Goal: Find specific page/section

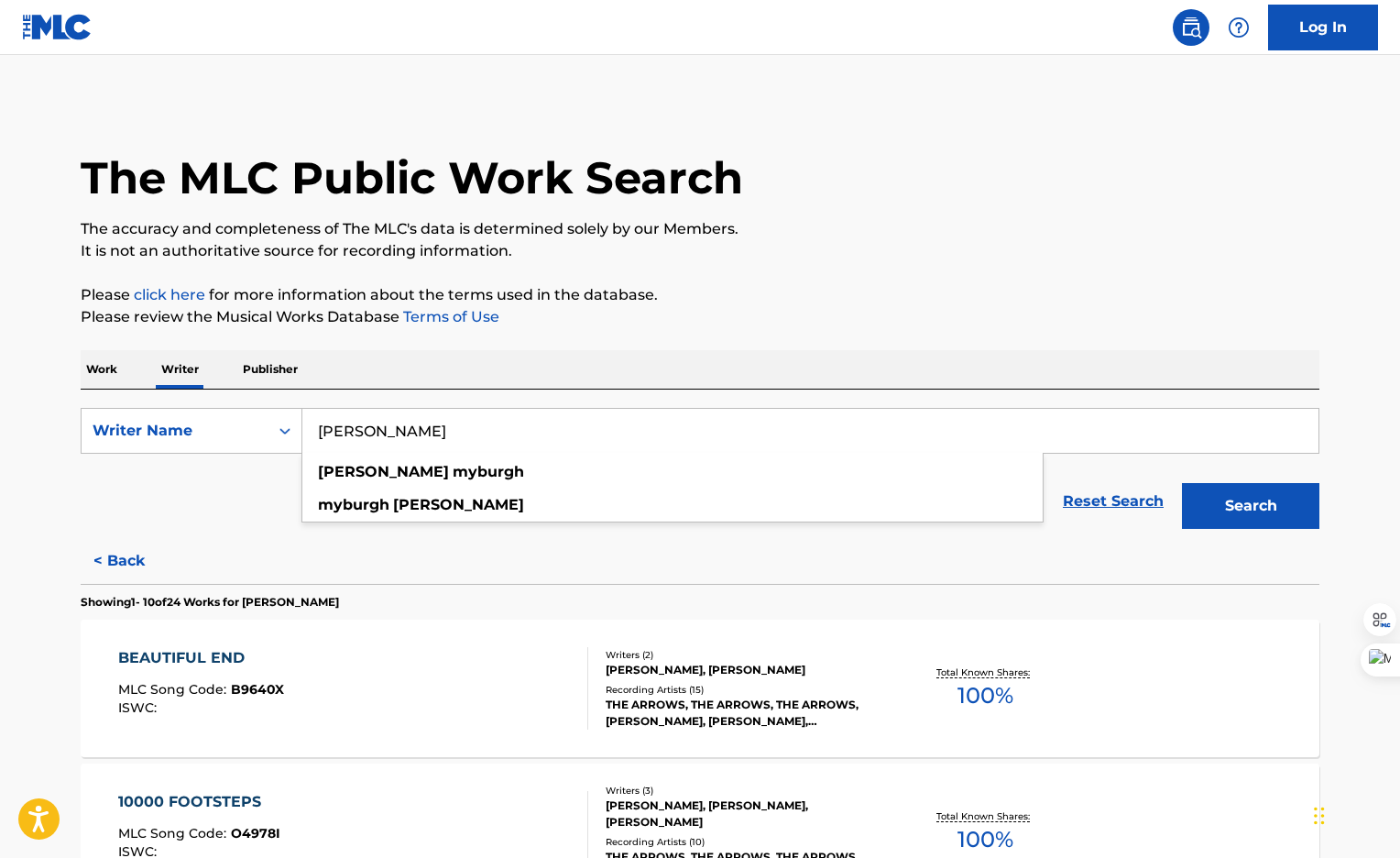
drag, startPoint x: 448, startPoint y: 429, endPoint x: 118, endPoint y: 472, distance: 332.8
click at [118, 472] on form "SearchWithCriteria17d9aed1-819e-40b3-be83-a8ce7f6f467c Writer Name [PERSON_NAME…" at bounding box center [700, 472] width 1239 height 130
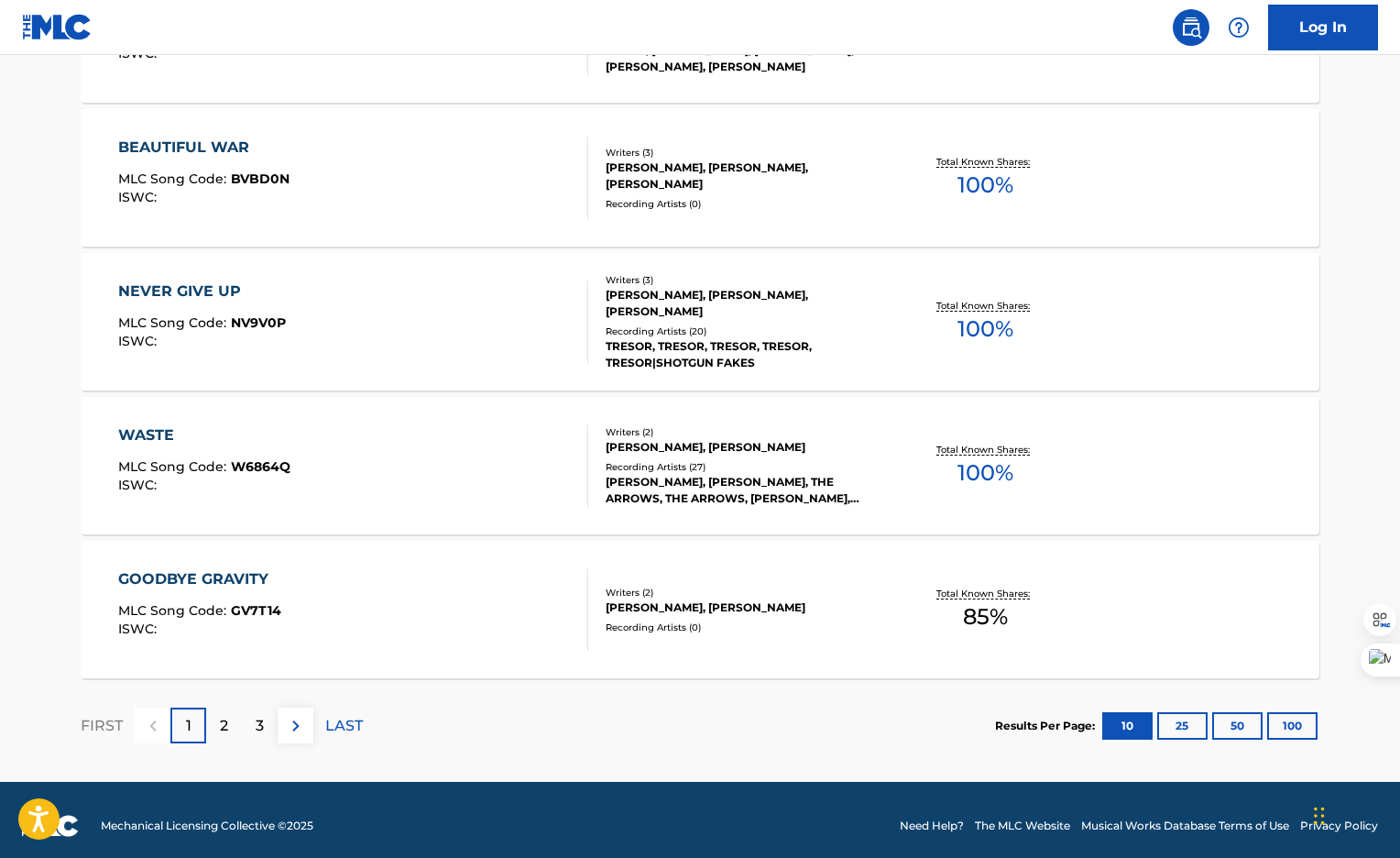
scroll to position [1386, 0]
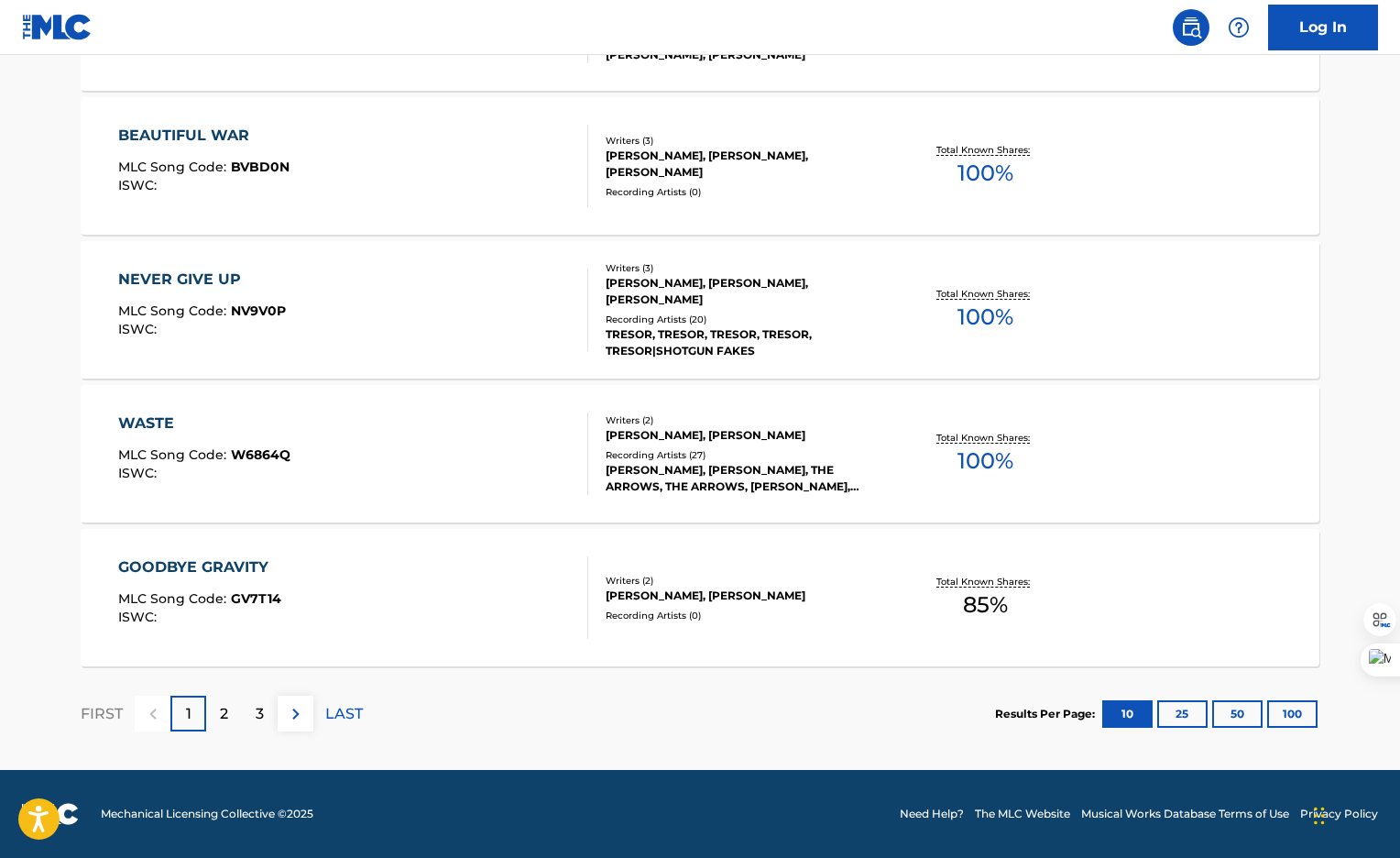
click at [1183, 716] on button "25" at bounding box center [1182, 715] width 51 height 28
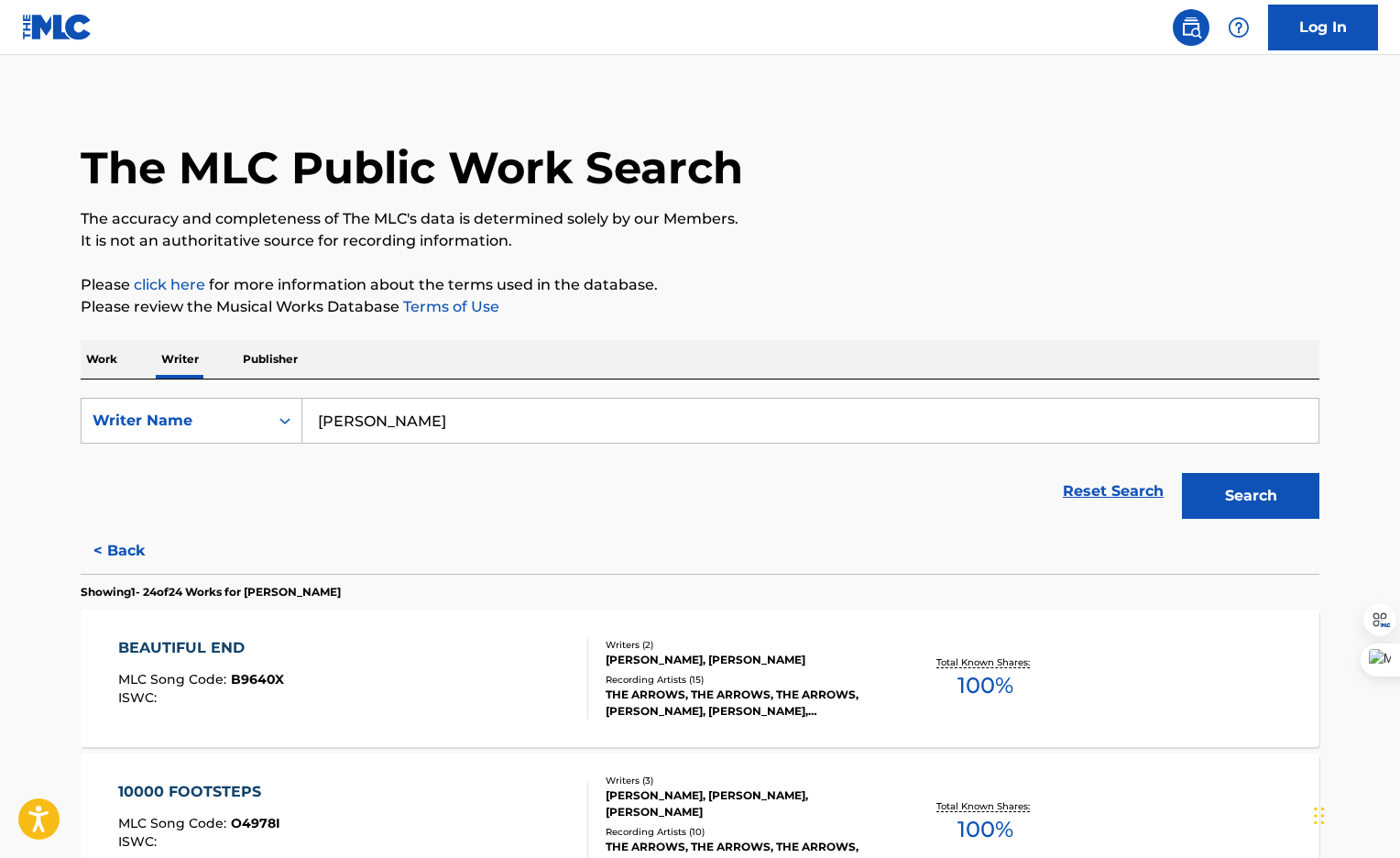
scroll to position [0, 0]
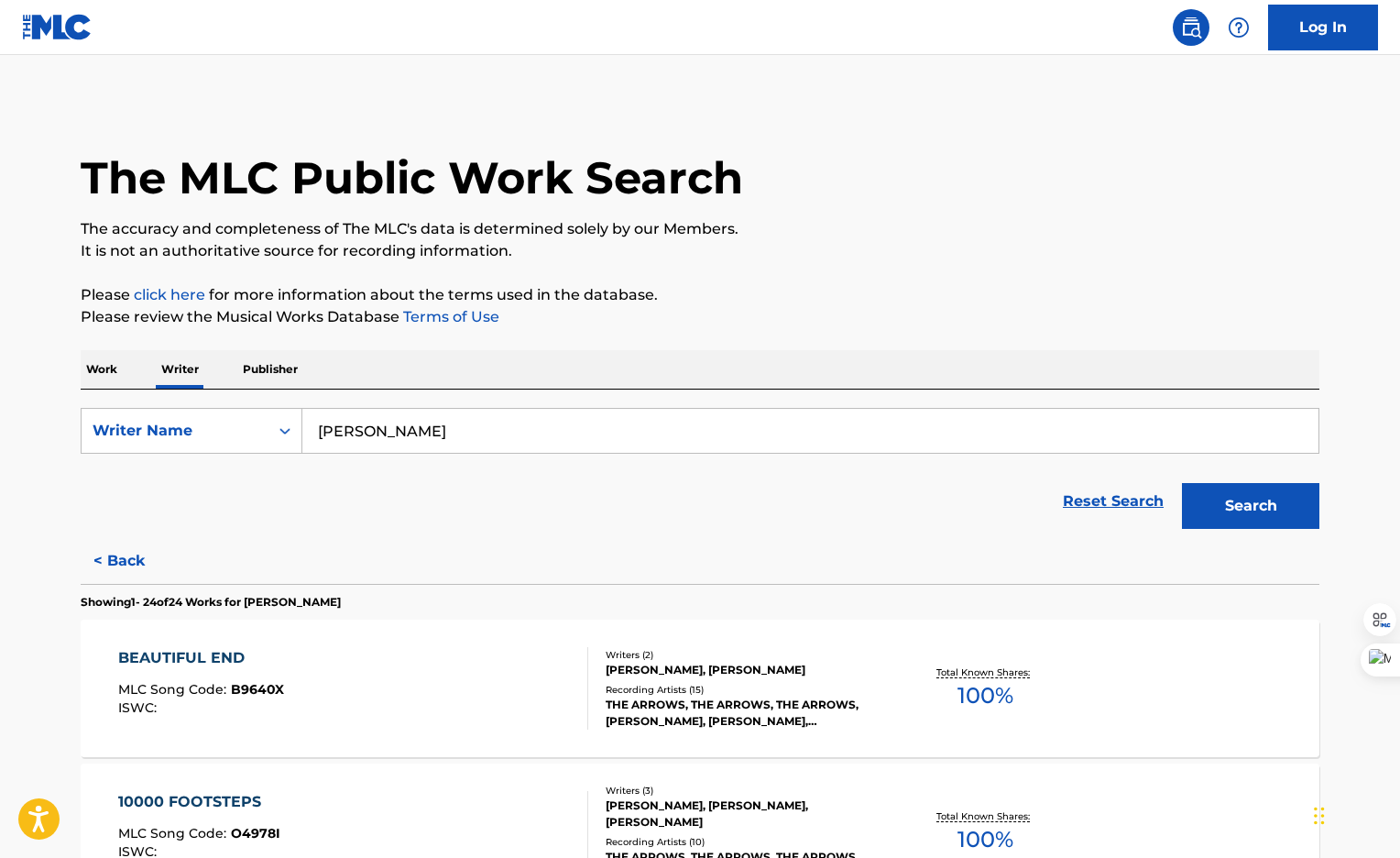
click at [280, 375] on p "Publisher" at bounding box center [270, 370] width 66 height 39
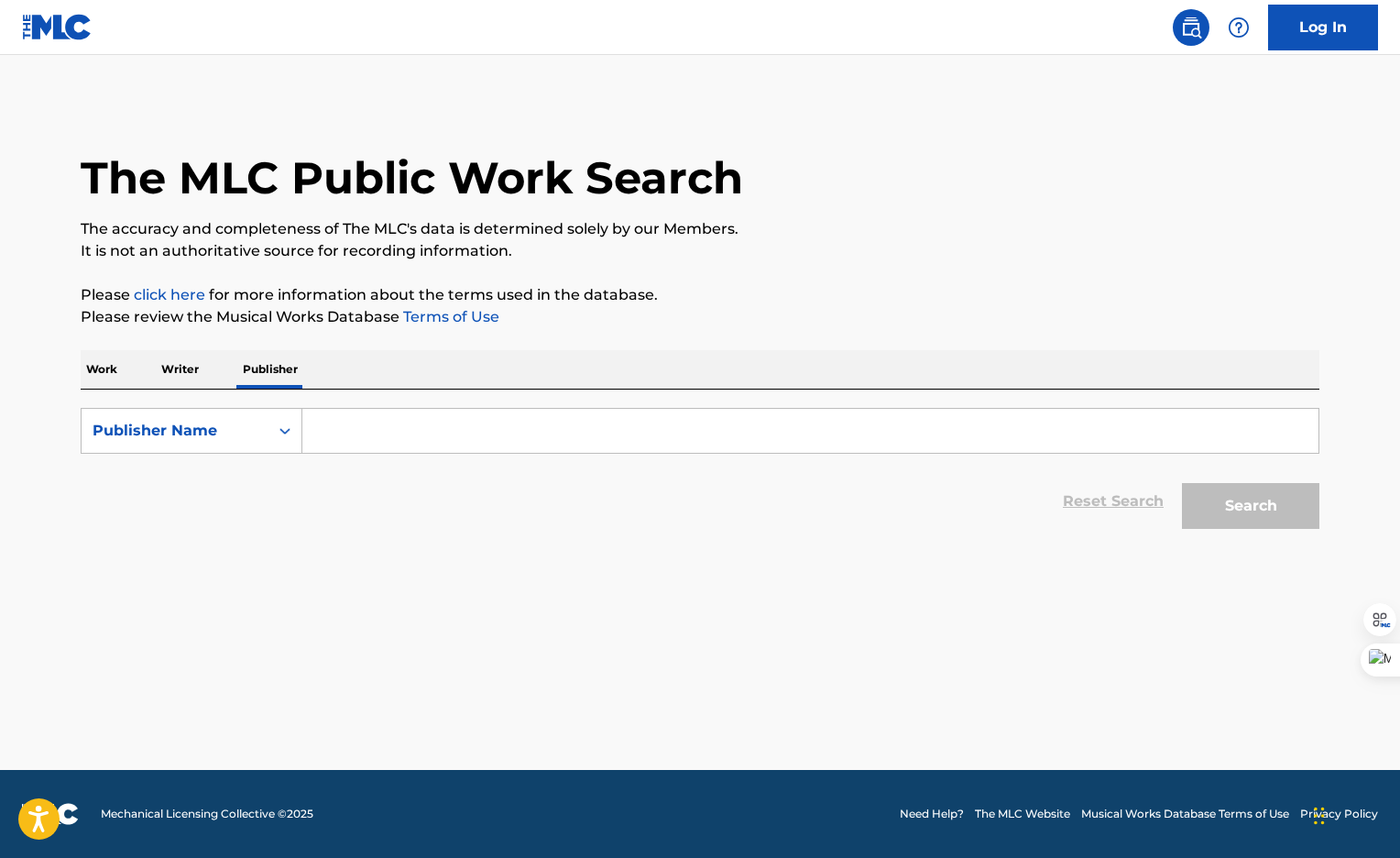
click at [189, 367] on p "Writer" at bounding box center [180, 370] width 49 height 39
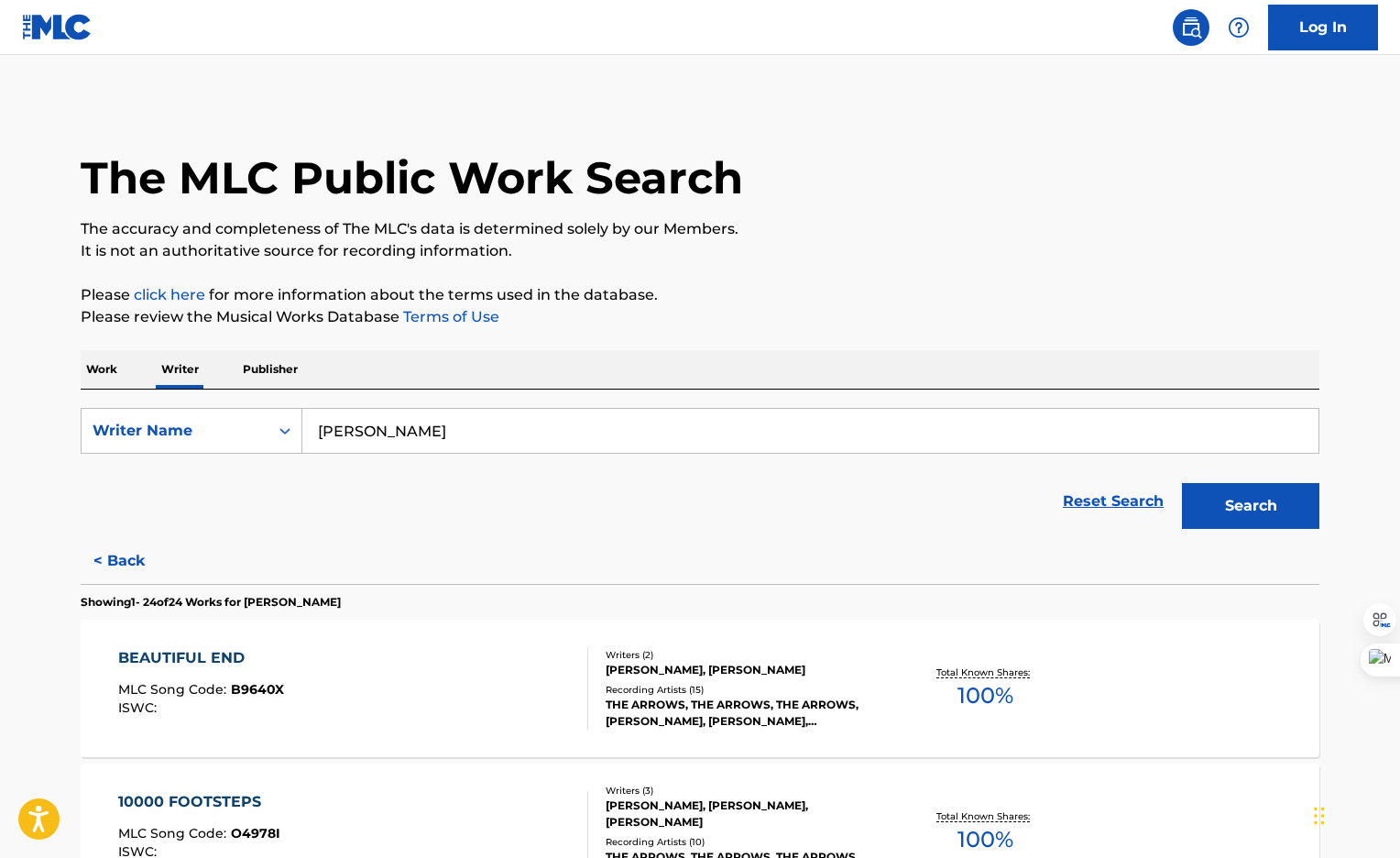
click at [42, 24] on img at bounding box center [57, 27] width 70 height 27
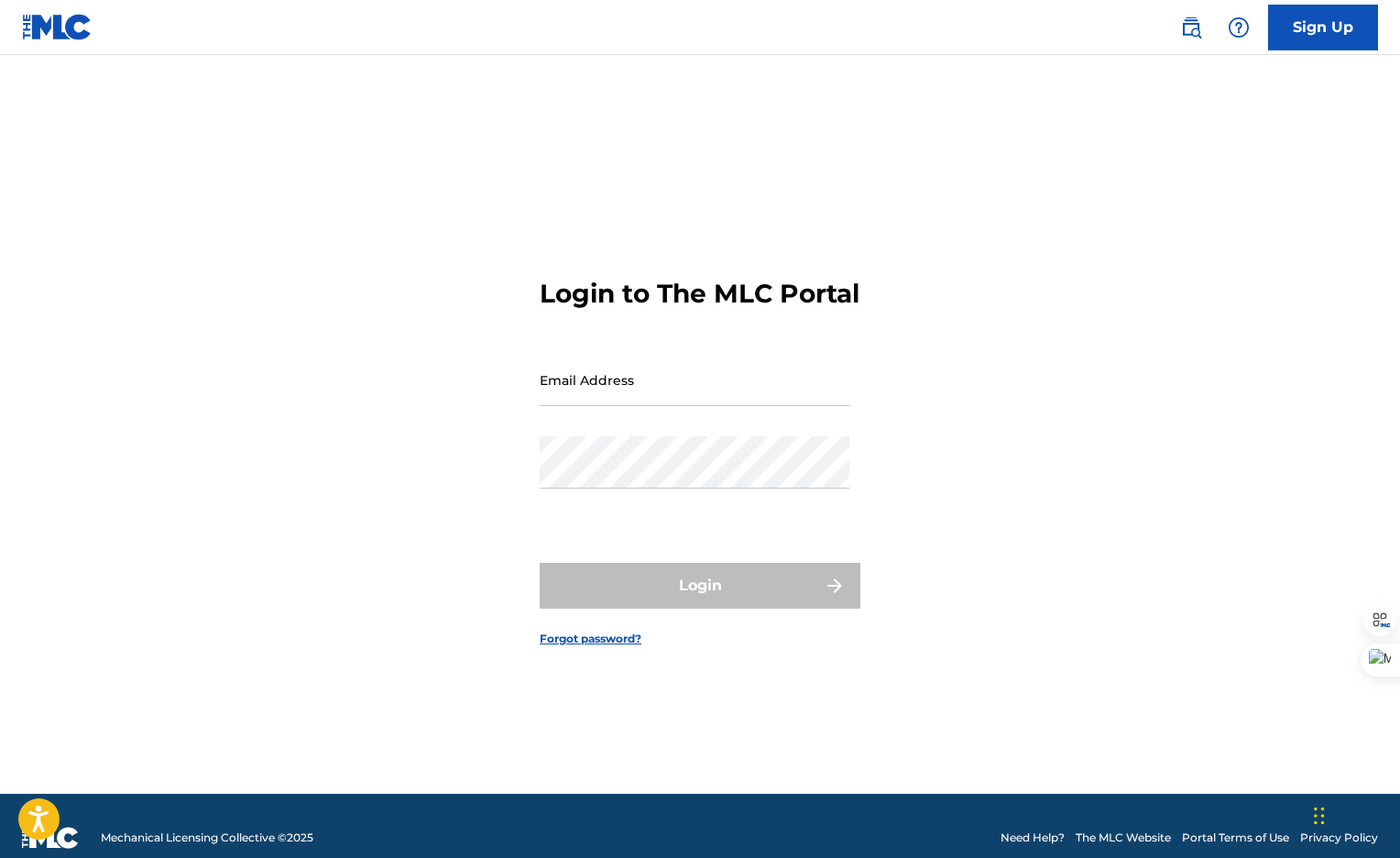
click at [78, 30] on img at bounding box center [57, 27] width 70 height 27
